Goal: Complete application form

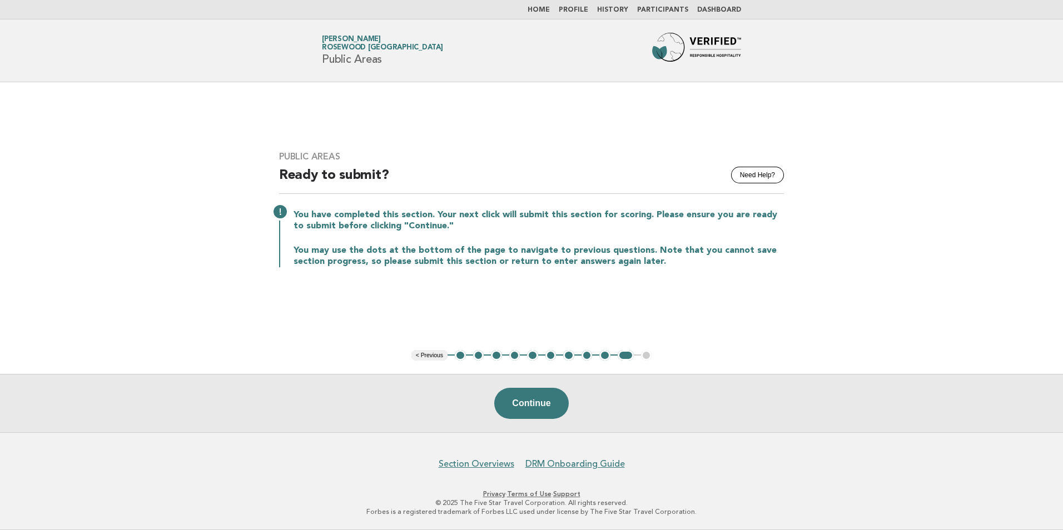
click at [550, 13] on link "Home" at bounding box center [539, 10] width 22 height 7
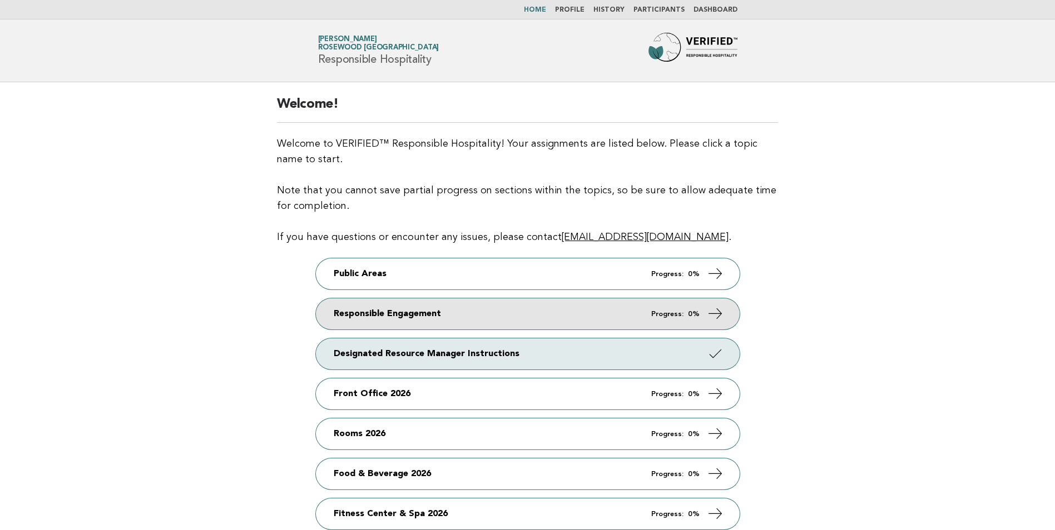
click at [544, 312] on link "Responsible Engagement Progress: 0%" at bounding box center [528, 314] width 424 height 31
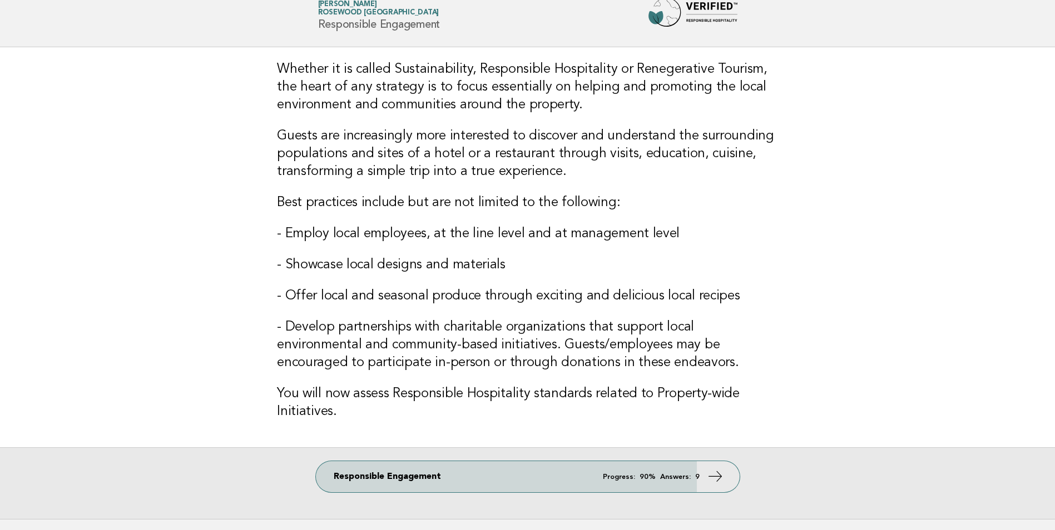
scroll to position [111, 0]
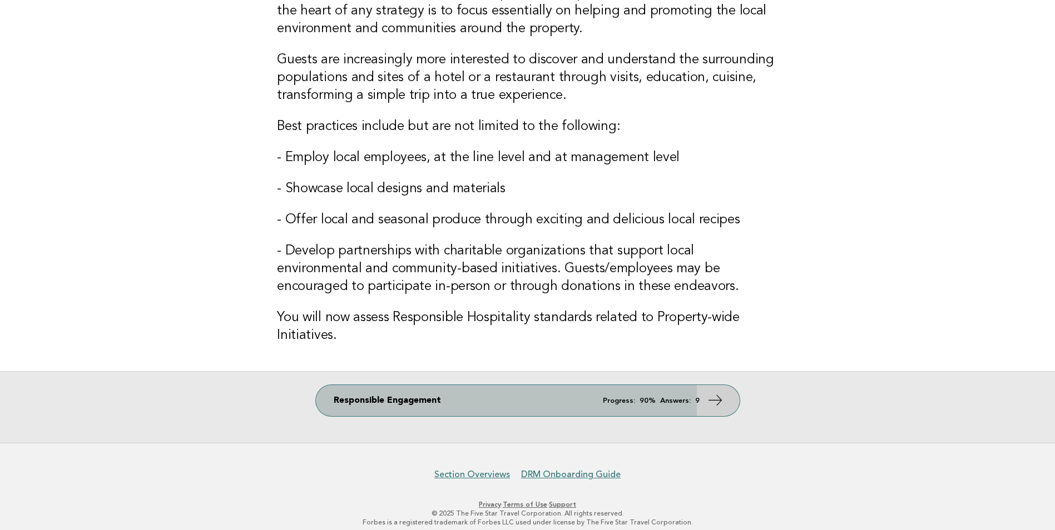
click at [624, 408] on link "Responsible Engagement Progress: 90% Answers: 9" at bounding box center [528, 400] width 424 height 31
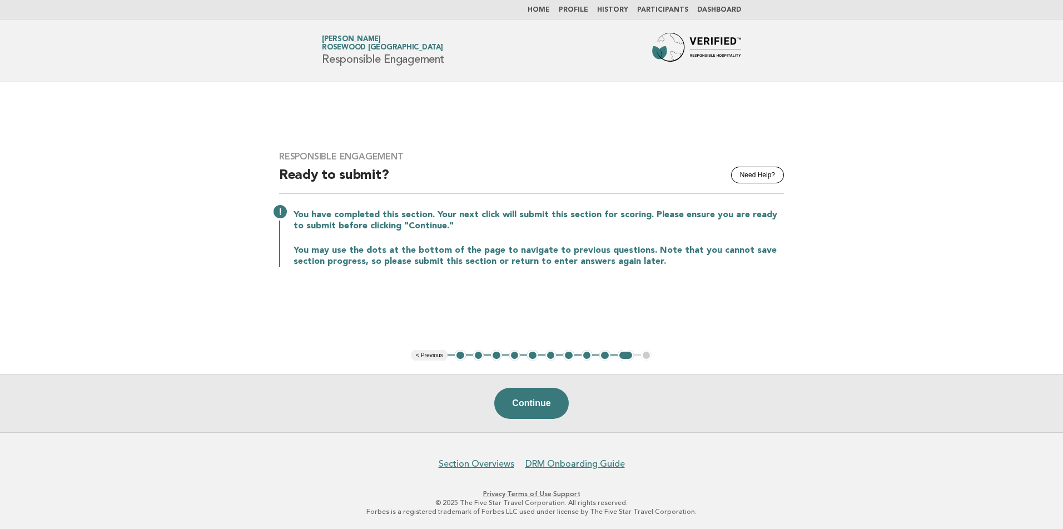
click at [440, 358] on button "< Previous" at bounding box center [429, 355] width 36 height 11
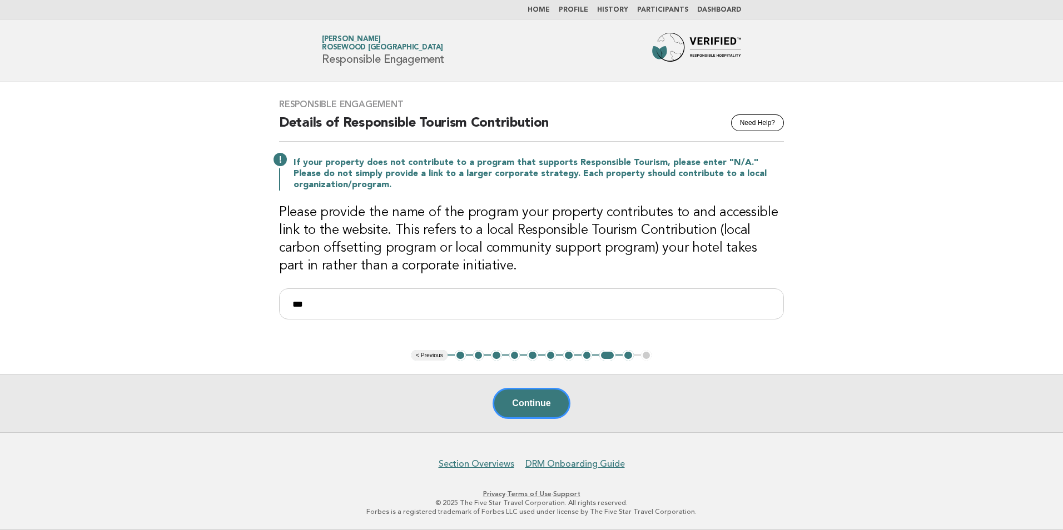
click at [440, 358] on button "< Previous" at bounding box center [429, 355] width 36 height 11
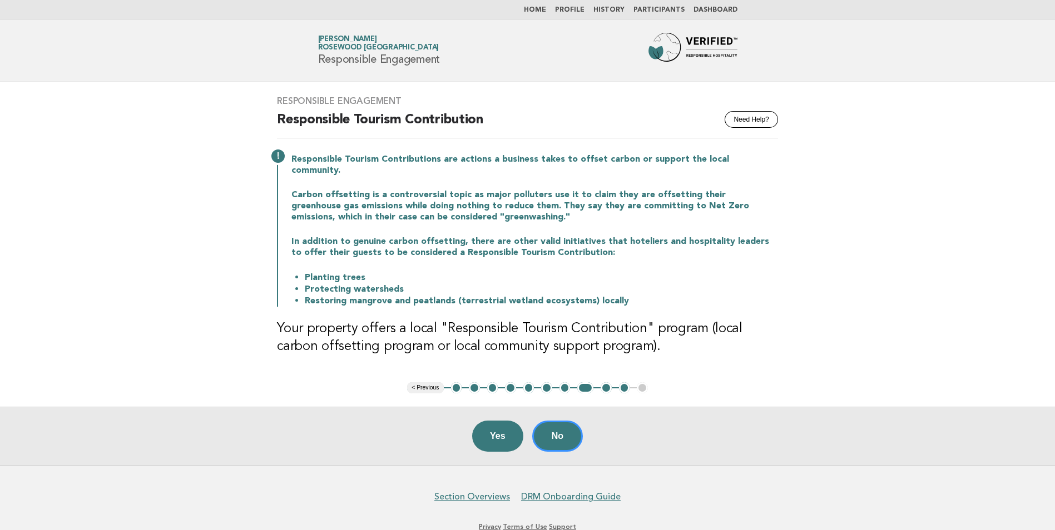
click at [440, 358] on div "Responsible Engagement Need Help? Responsible Tourism Contribution Responsible …" at bounding box center [528, 232] width 528 height 300
click at [423, 383] on main "Responsible Engagement Need Help? Responsible Tourism Contribution Responsible …" at bounding box center [527, 273] width 1055 height 383
click at [423, 383] on button "< Previous" at bounding box center [425, 388] width 36 height 11
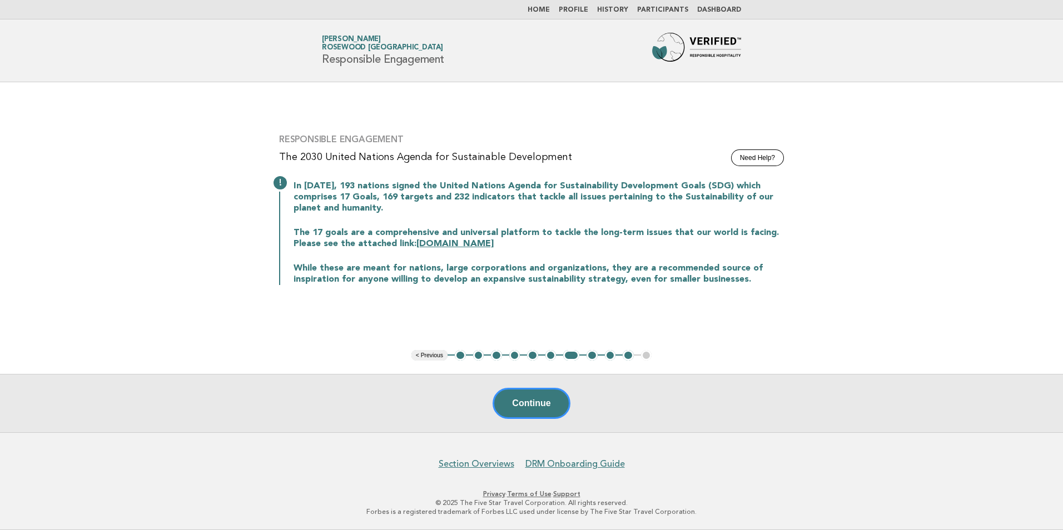
click at [460, 356] on button "1" at bounding box center [460, 355] width 11 height 11
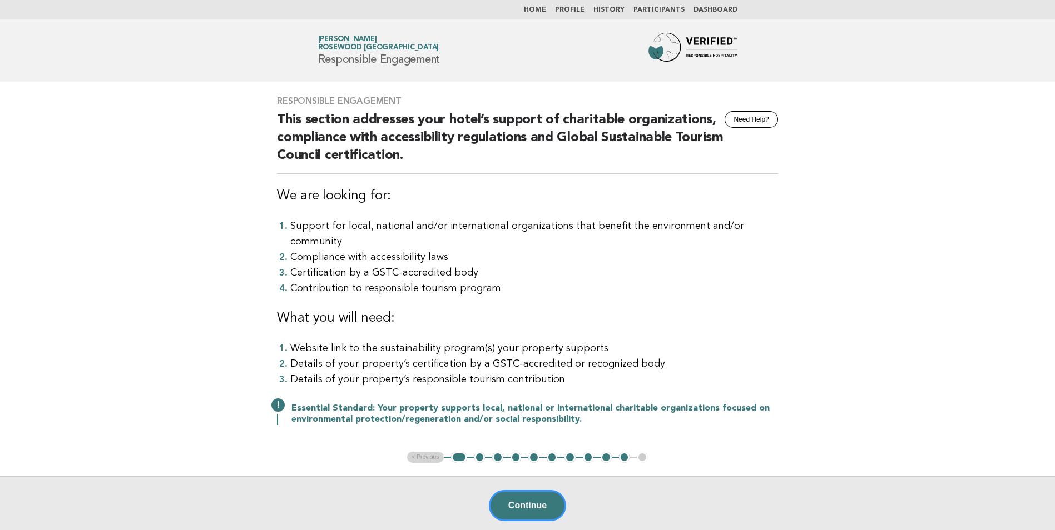
click at [459, 452] on button "1" at bounding box center [459, 457] width 16 height 11
click at [482, 452] on button "2" at bounding box center [479, 457] width 11 height 11
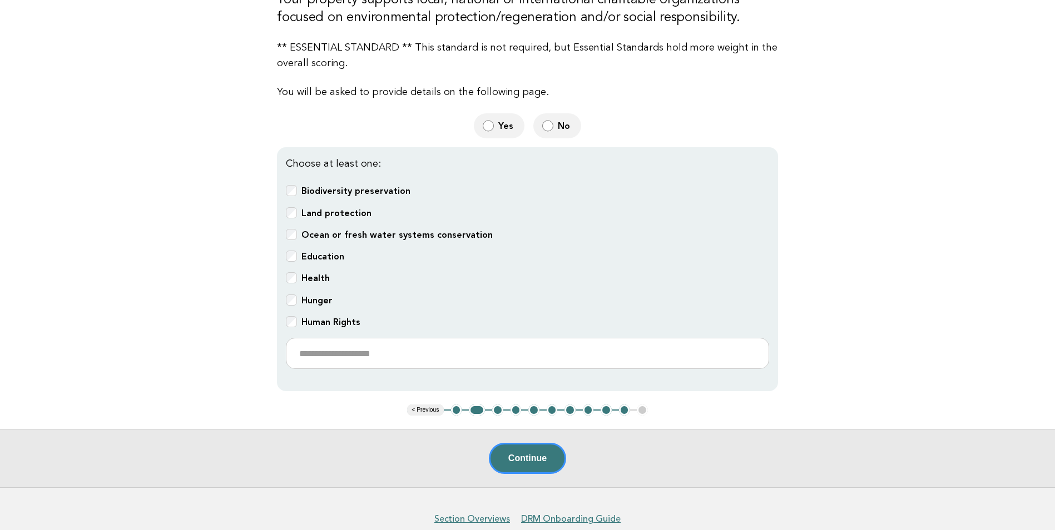
scroll to position [222, 0]
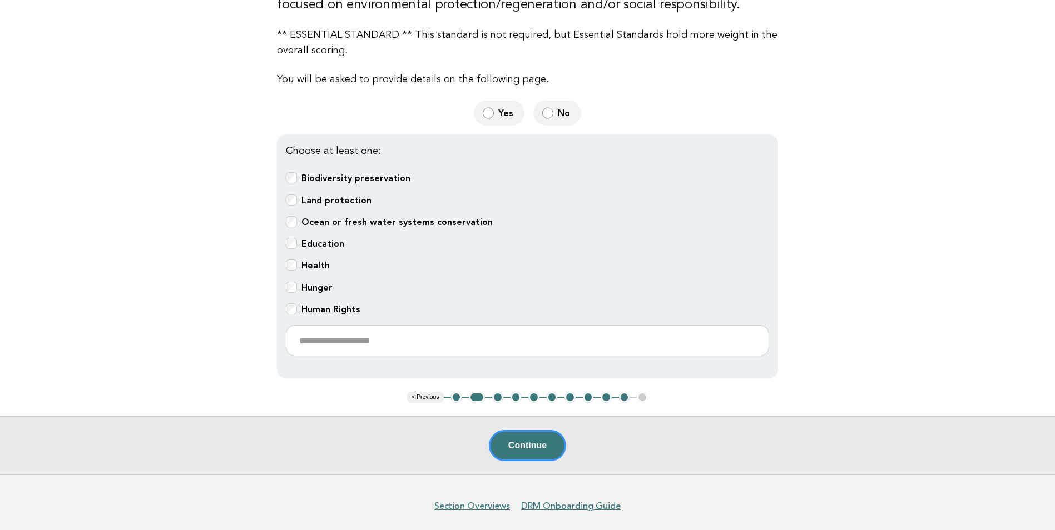
click at [457, 394] on button "1" at bounding box center [456, 397] width 11 height 11
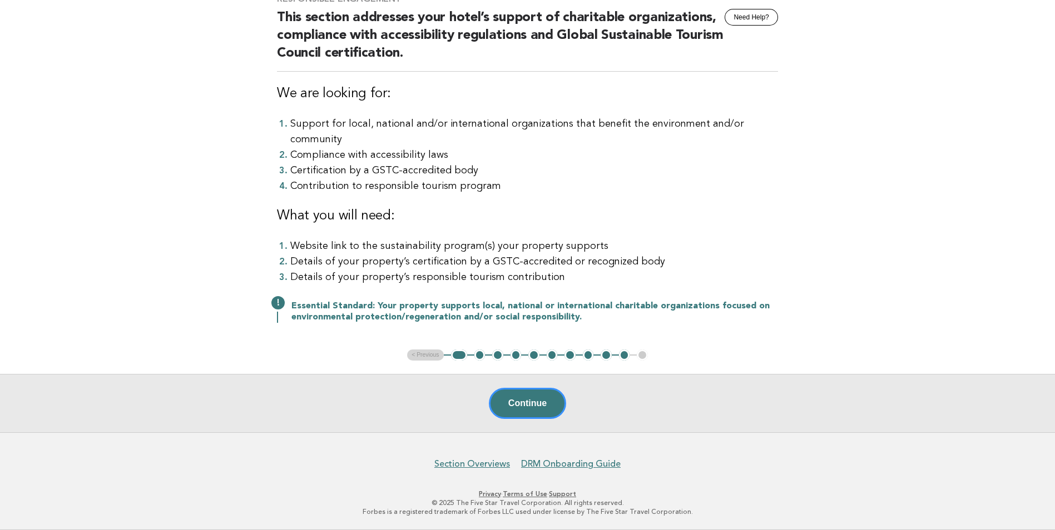
scroll to position [86, 0]
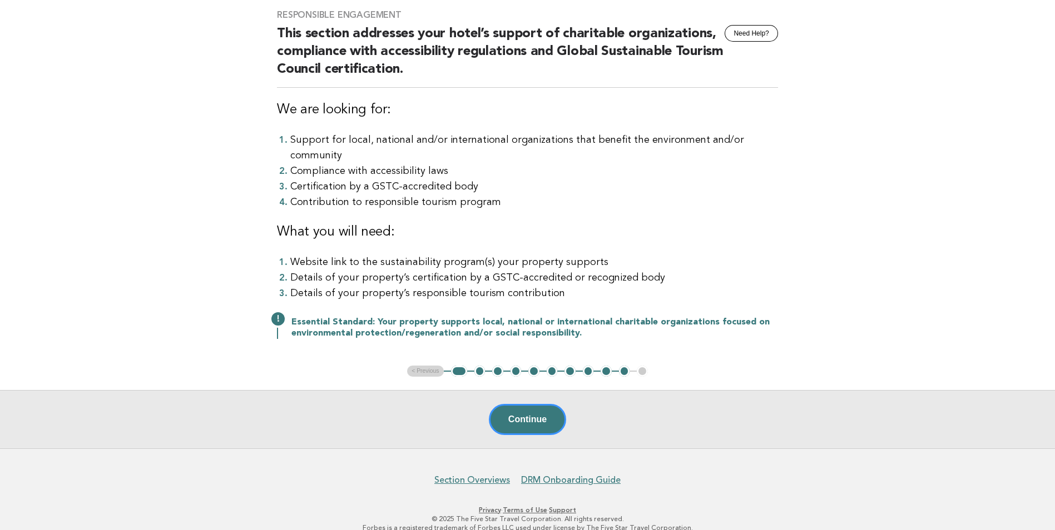
click at [477, 366] on button "2" at bounding box center [479, 371] width 11 height 11
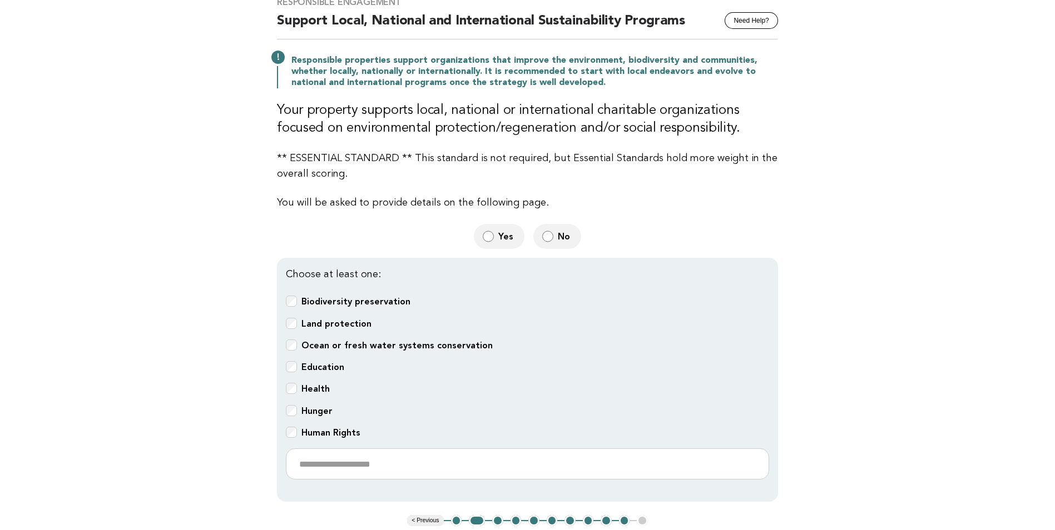
scroll to position [222, 0]
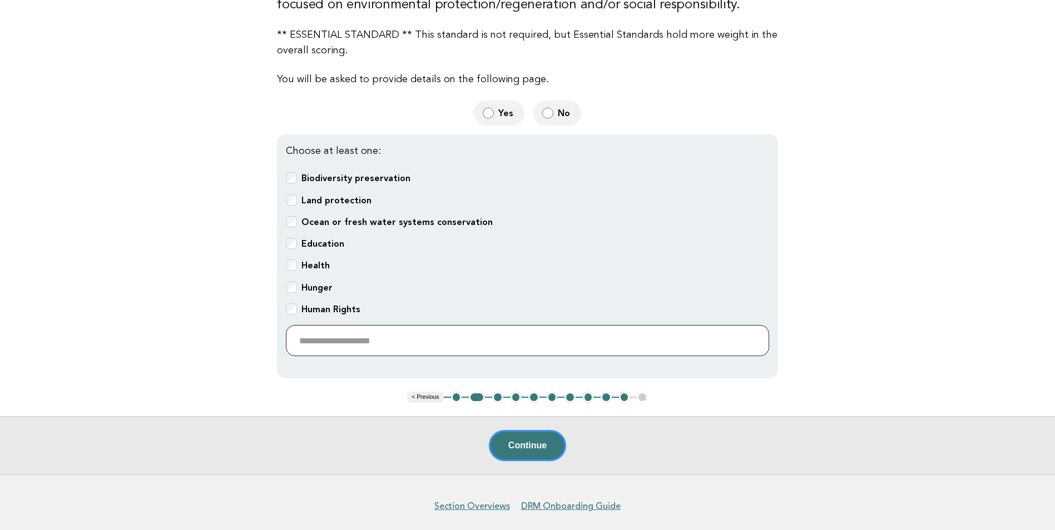
click at [361, 331] on input "text" at bounding box center [527, 340] width 483 height 31
click at [418, 282] on div "Hunger" at bounding box center [527, 288] width 483 height 13
click at [375, 334] on input "text" at bounding box center [527, 340] width 483 height 31
type input "*"
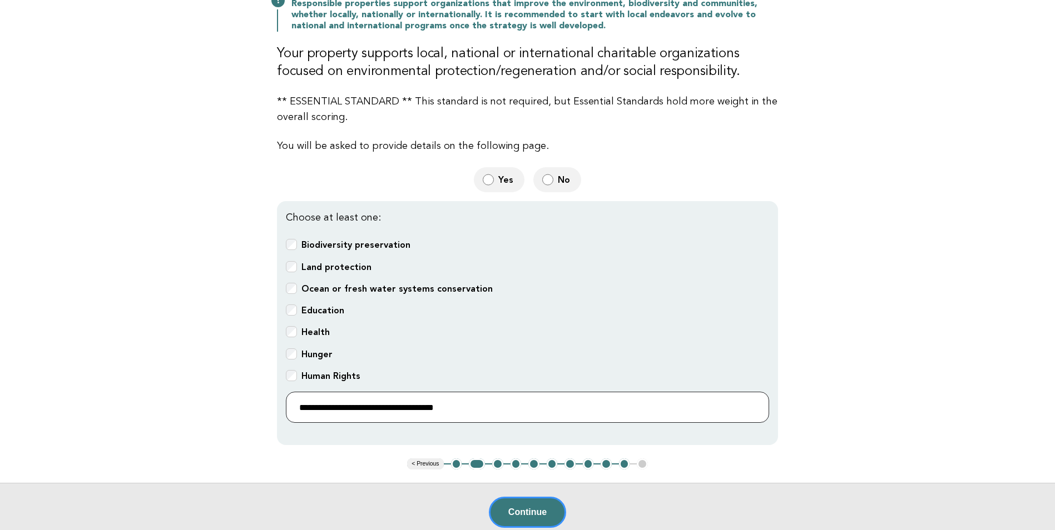
scroll to position [0, 0]
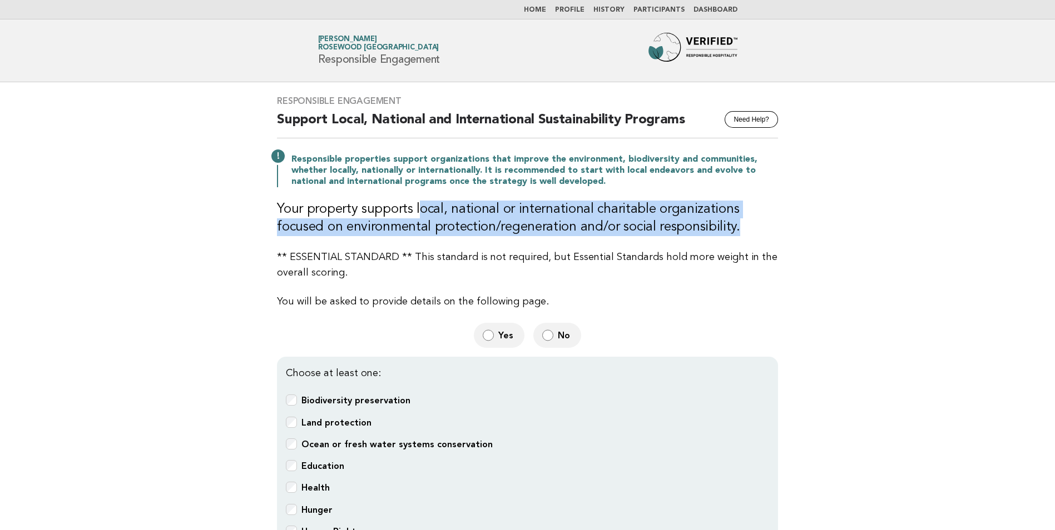
drag, startPoint x: 699, startPoint y: 230, endPoint x: 416, endPoint y: 216, distance: 283.4
click at [416, 216] on h3 "Your property supports local, national or international charitable organization…" at bounding box center [527, 219] width 501 height 36
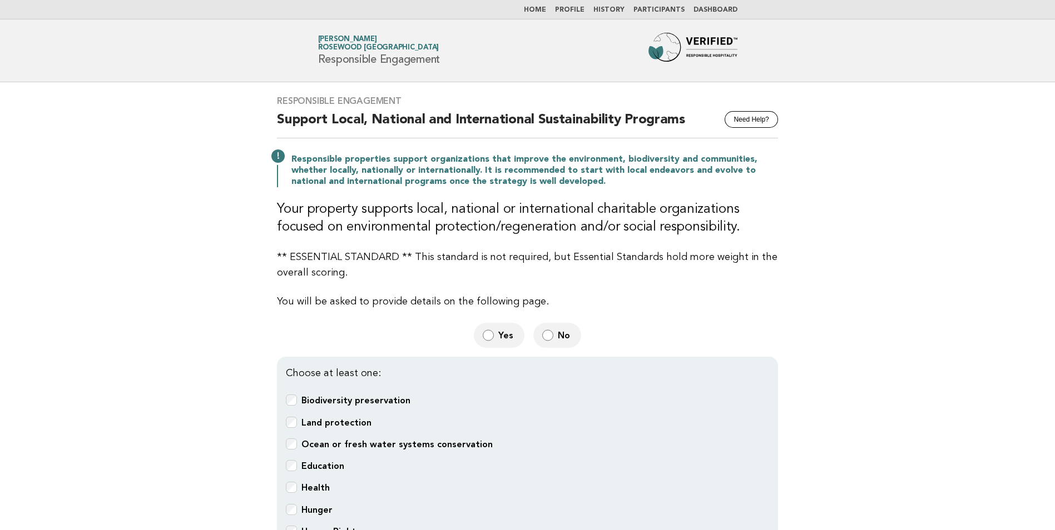
drag, startPoint x: 416, startPoint y: 216, endPoint x: 549, endPoint y: 174, distance: 139.8
click at [549, 174] on p "Responsible properties support organizations that improve the environment, biod…" at bounding box center [534, 170] width 487 height 33
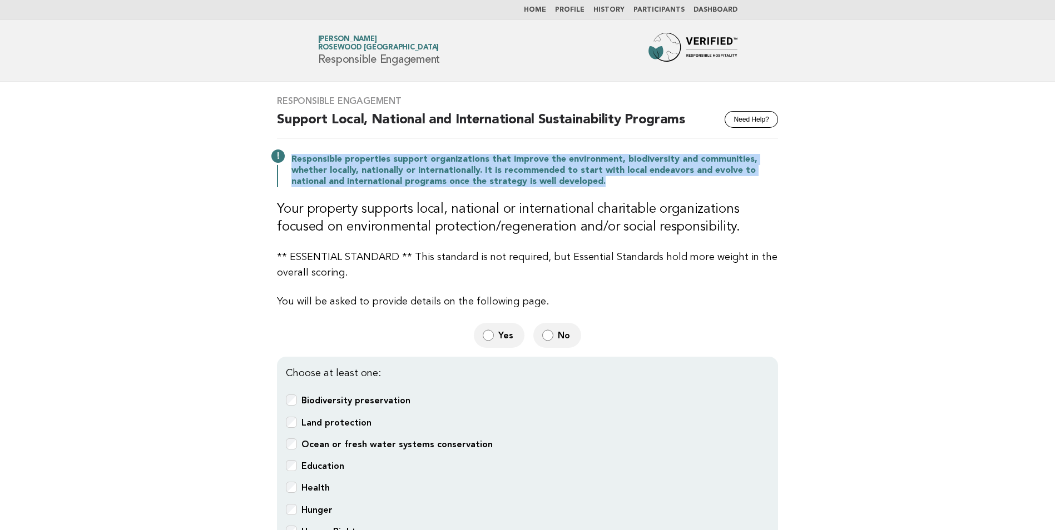
drag, startPoint x: 546, startPoint y: 181, endPoint x: 289, endPoint y: 155, distance: 258.8
click at [289, 155] on div "Responsible properties support organizations that improve the environment, biod…" at bounding box center [527, 170] width 501 height 36
drag, startPoint x: 289, startPoint y: 155, endPoint x: 325, endPoint y: 163, distance: 37.0
copy p "Responsible properties support organizations that improve the environment, biod…"
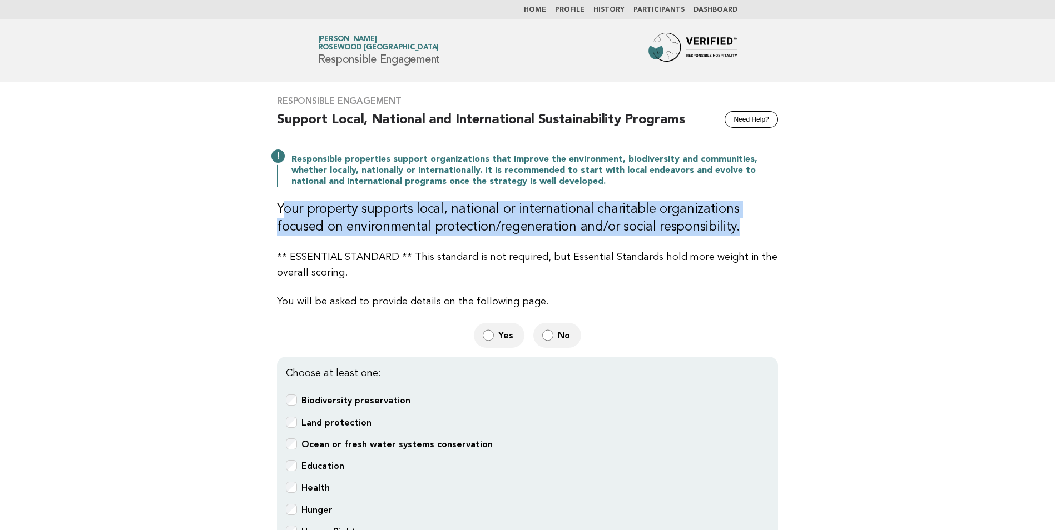
drag, startPoint x: 284, startPoint y: 205, endPoint x: 683, endPoint y: 225, distance: 399.7
click at [683, 225] on h3 "Your property supports local, national or international charitable organization…" at bounding box center [527, 219] width 501 height 36
drag, startPoint x: 683, startPoint y: 225, endPoint x: 635, endPoint y: 215, distance: 48.9
copy h3 "our property supports local, national or international charitable organizations…"
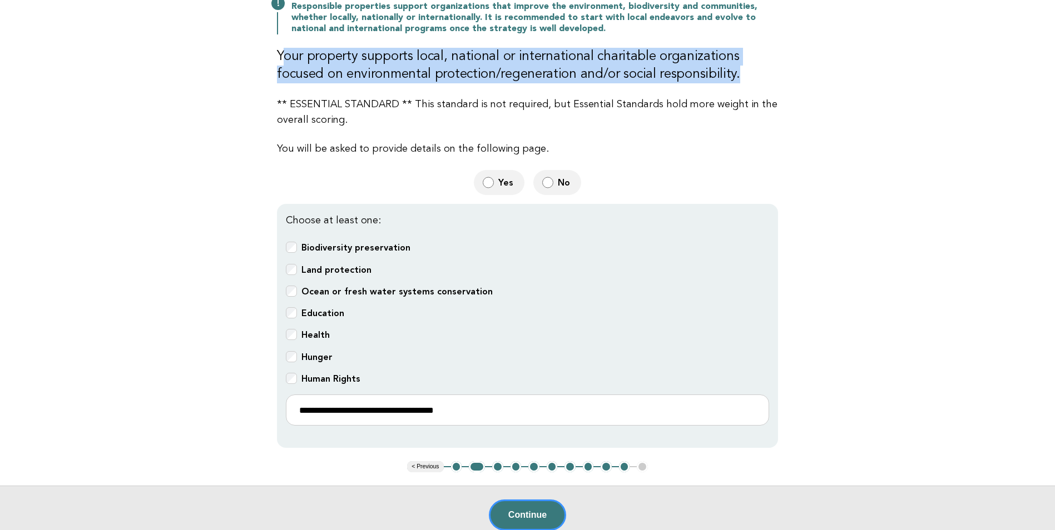
scroll to position [222, 0]
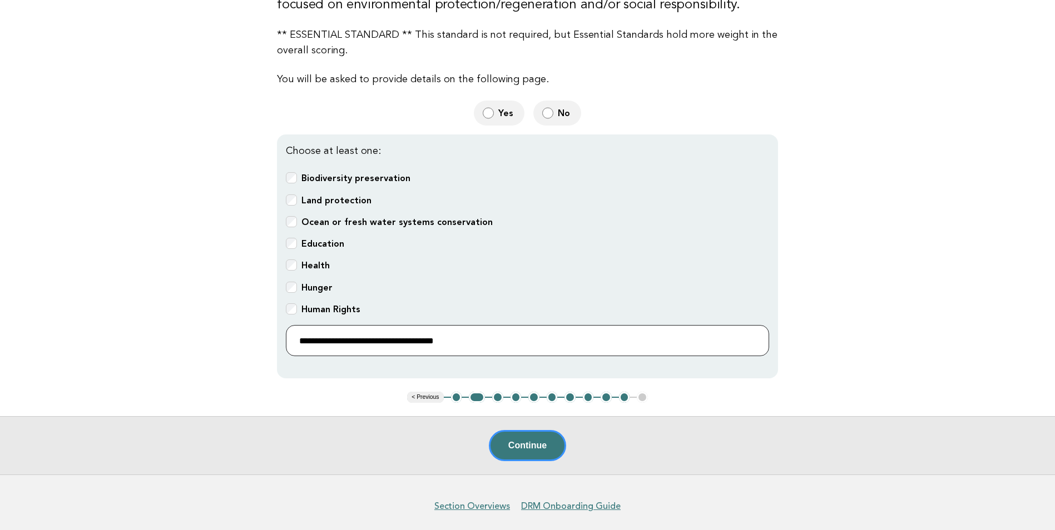
click at [459, 334] on input "**********" at bounding box center [527, 340] width 483 height 31
drag, startPoint x: 459, startPoint y: 334, endPoint x: 247, endPoint y: 338, distance: 211.3
click at [247, 338] on main "Responsible Engagement Need Help? Support Local, National and International Sus…" at bounding box center [527, 167] width 1055 height 615
paste input "**********"
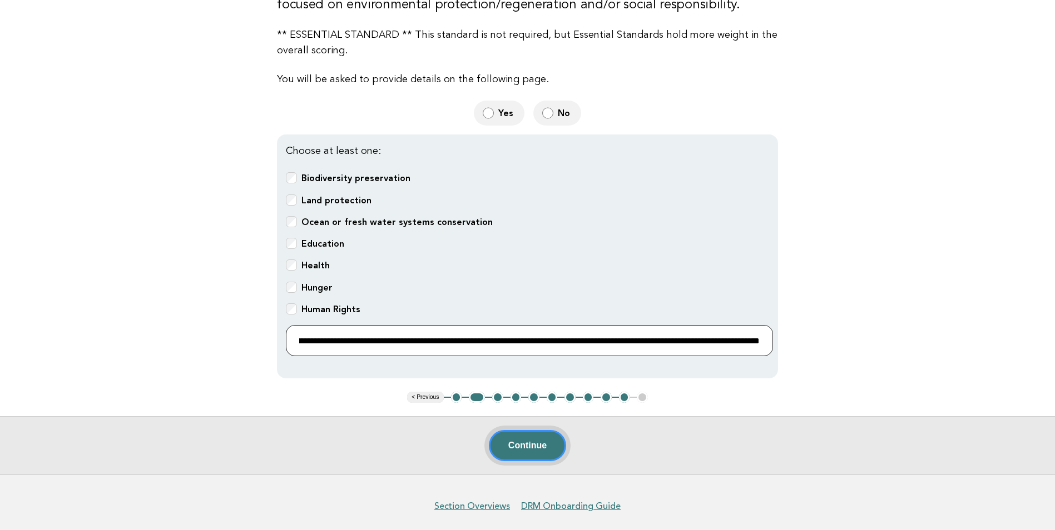
type input "**********"
click at [525, 446] on button "Continue" at bounding box center [527, 445] width 77 height 31
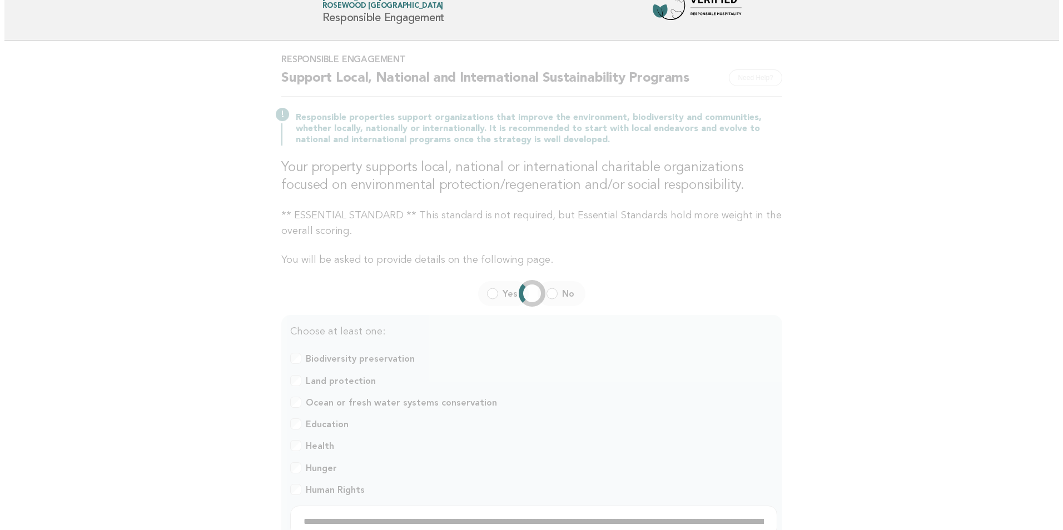
scroll to position [0, 0]
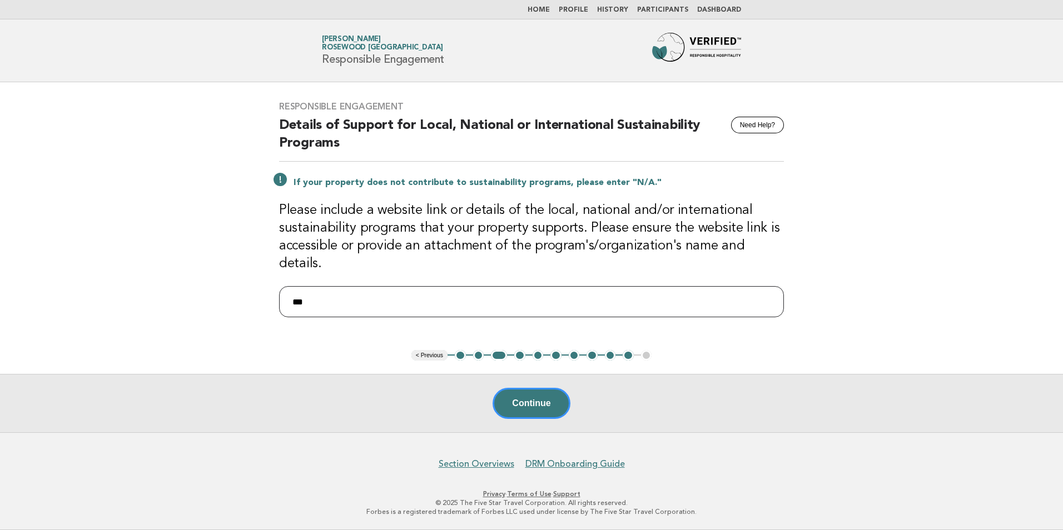
click at [666, 304] on input "***" at bounding box center [531, 301] width 505 height 31
type input "*"
click at [378, 289] on input "text" at bounding box center [531, 301] width 505 height 31
paste input "**********"
click at [604, 297] on input "**********" at bounding box center [531, 301] width 505 height 31
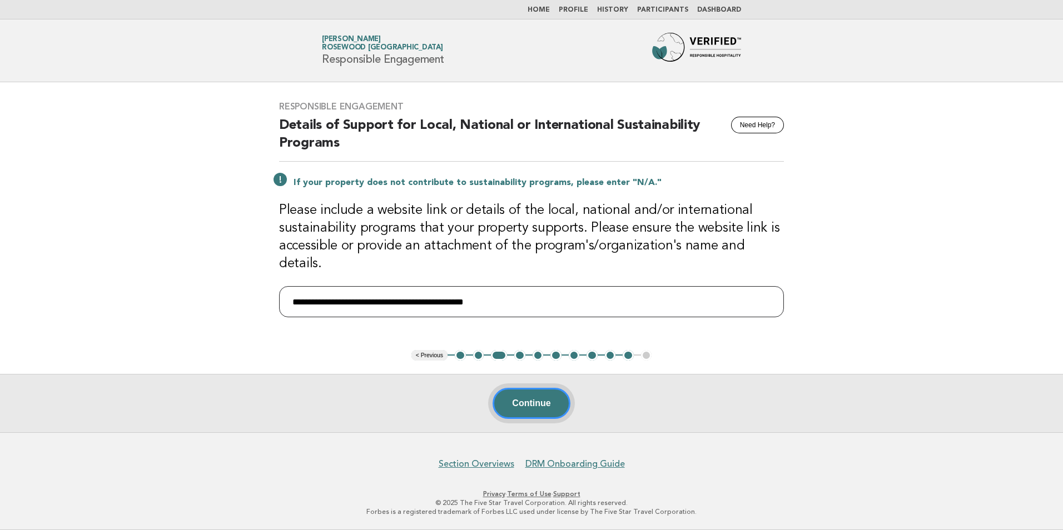
type input "**********"
click at [523, 406] on button "Continue" at bounding box center [531, 403] width 77 height 31
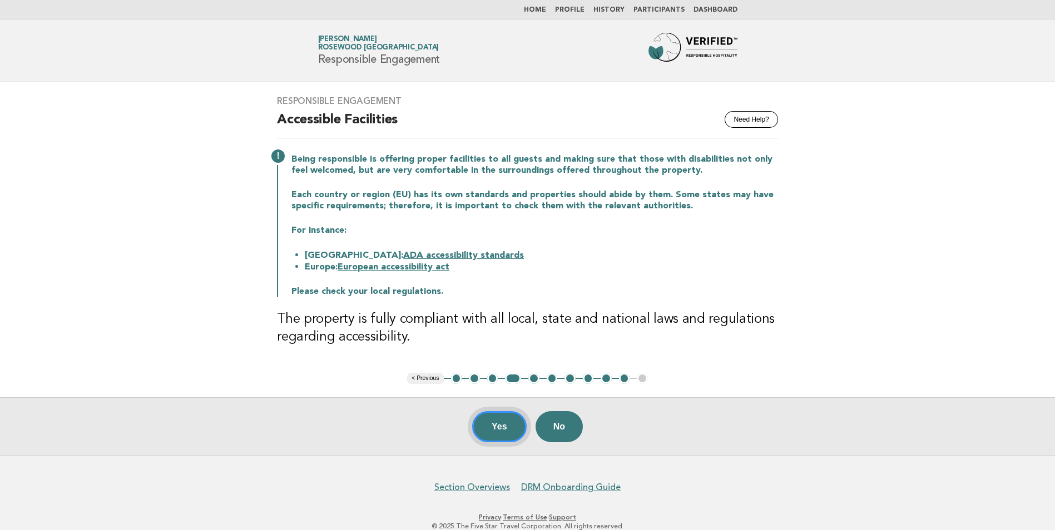
click at [484, 425] on button "Yes" at bounding box center [499, 426] width 54 height 31
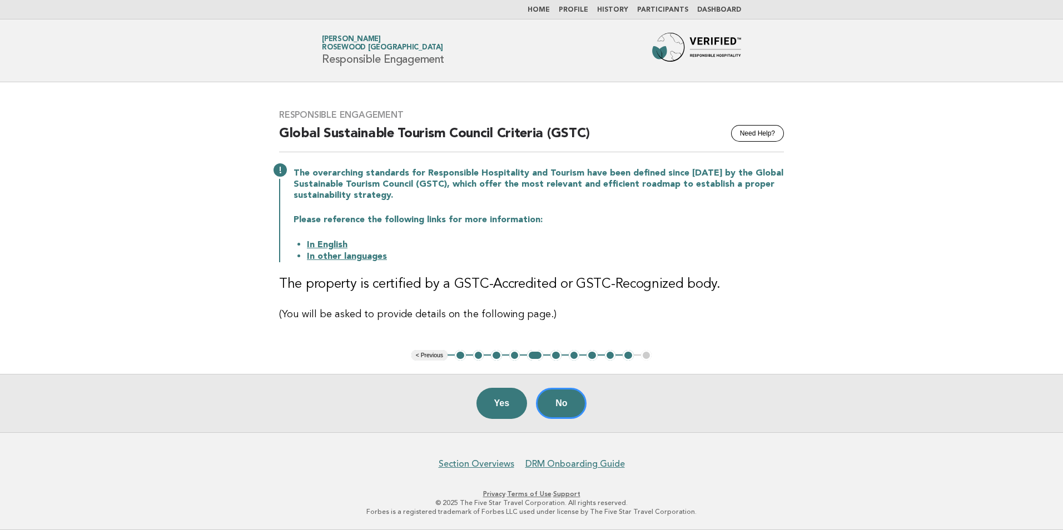
click at [336, 242] on link "In English" at bounding box center [327, 245] width 41 height 9
click at [561, 406] on button "No" at bounding box center [561, 403] width 51 height 31
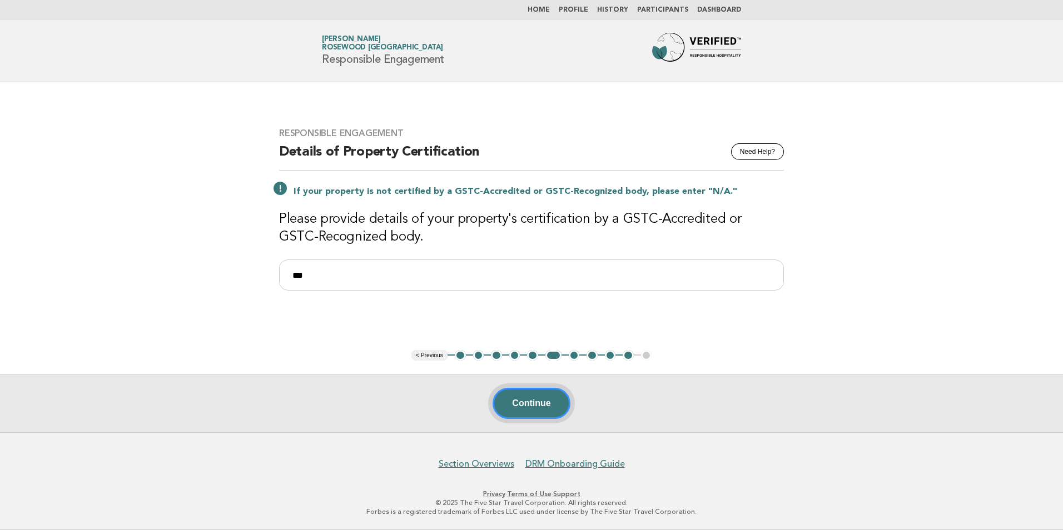
click at [534, 403] on button "Continue" at bounding box center [531, 403] width 77 height 31
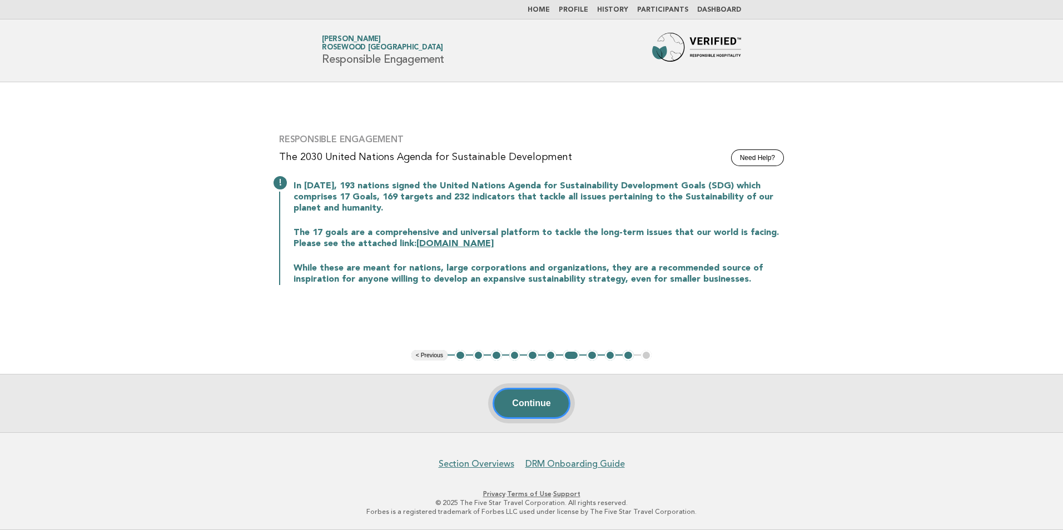
click at [527, 396] on button "Continue" at bounding box center [531, 403] width 77 height 31
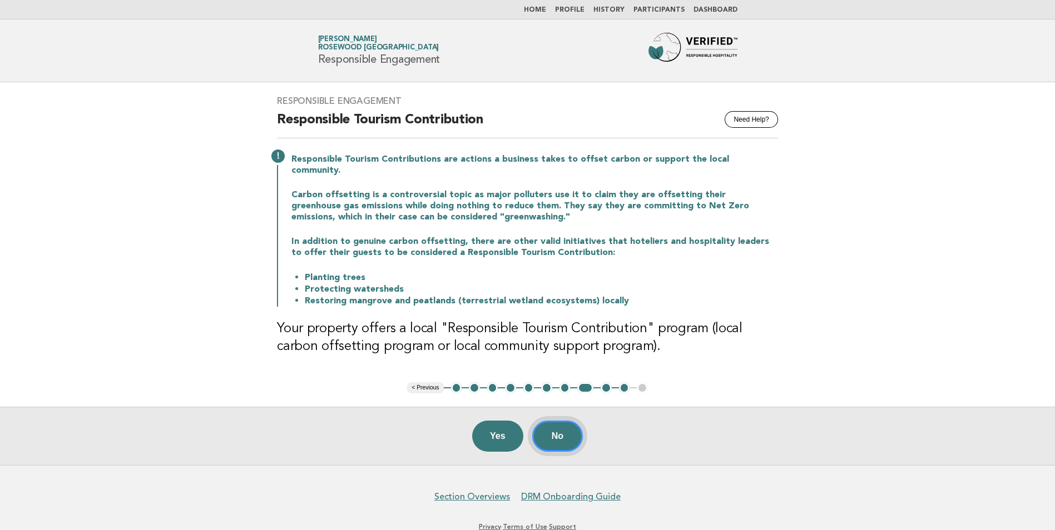
click at [564, 424] on button "No" at bounding box center [557, 436] width 51 height 31
